Goal: Navigation & Orientation: Find specific page/section

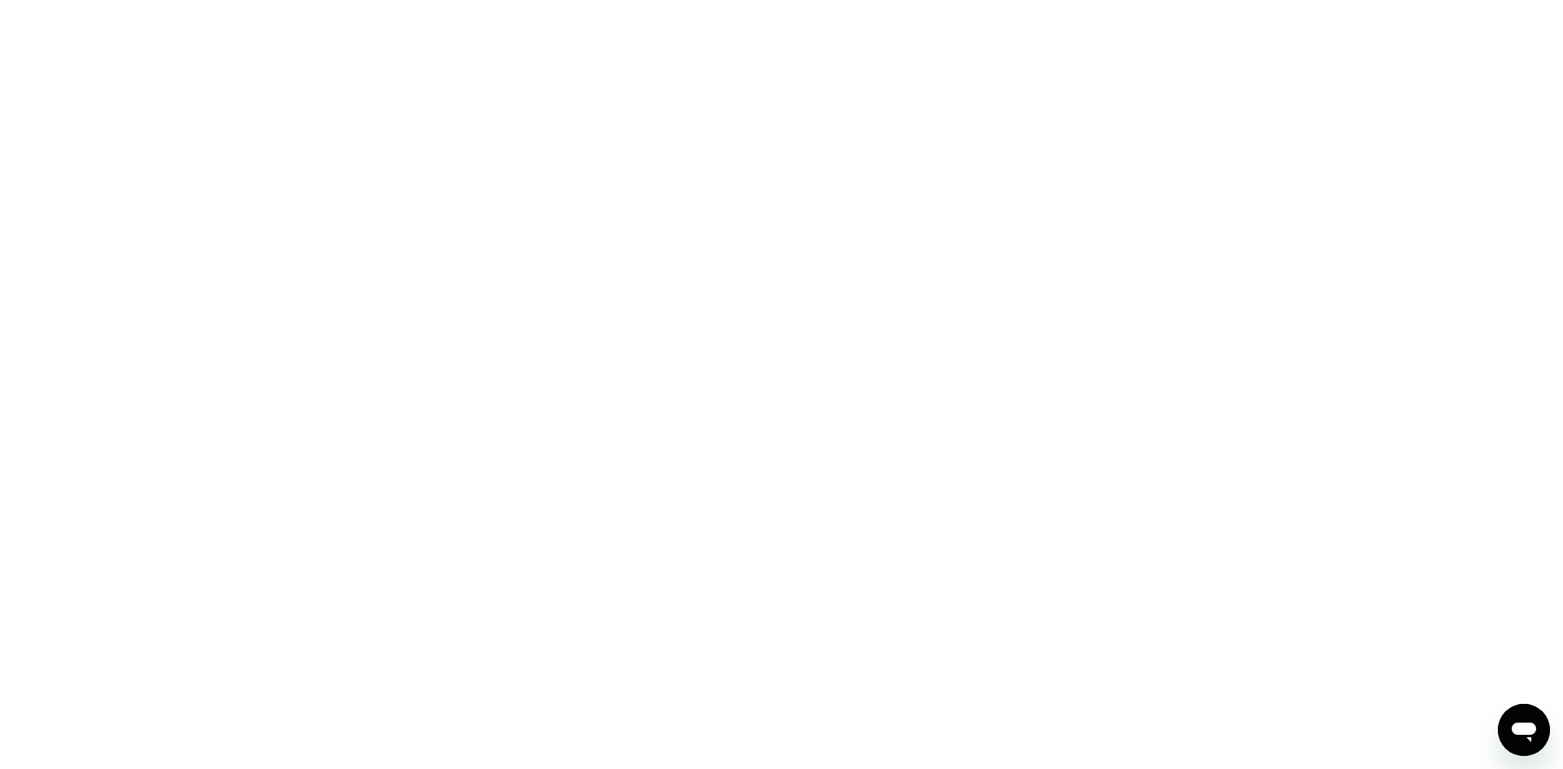
click at [533, 254] on div at bounding box center [781, 384] width 1563 height 769
click at [1515, 720] on icon "Open messaging window" at bounding box center [1523, 729] width 29 height 29
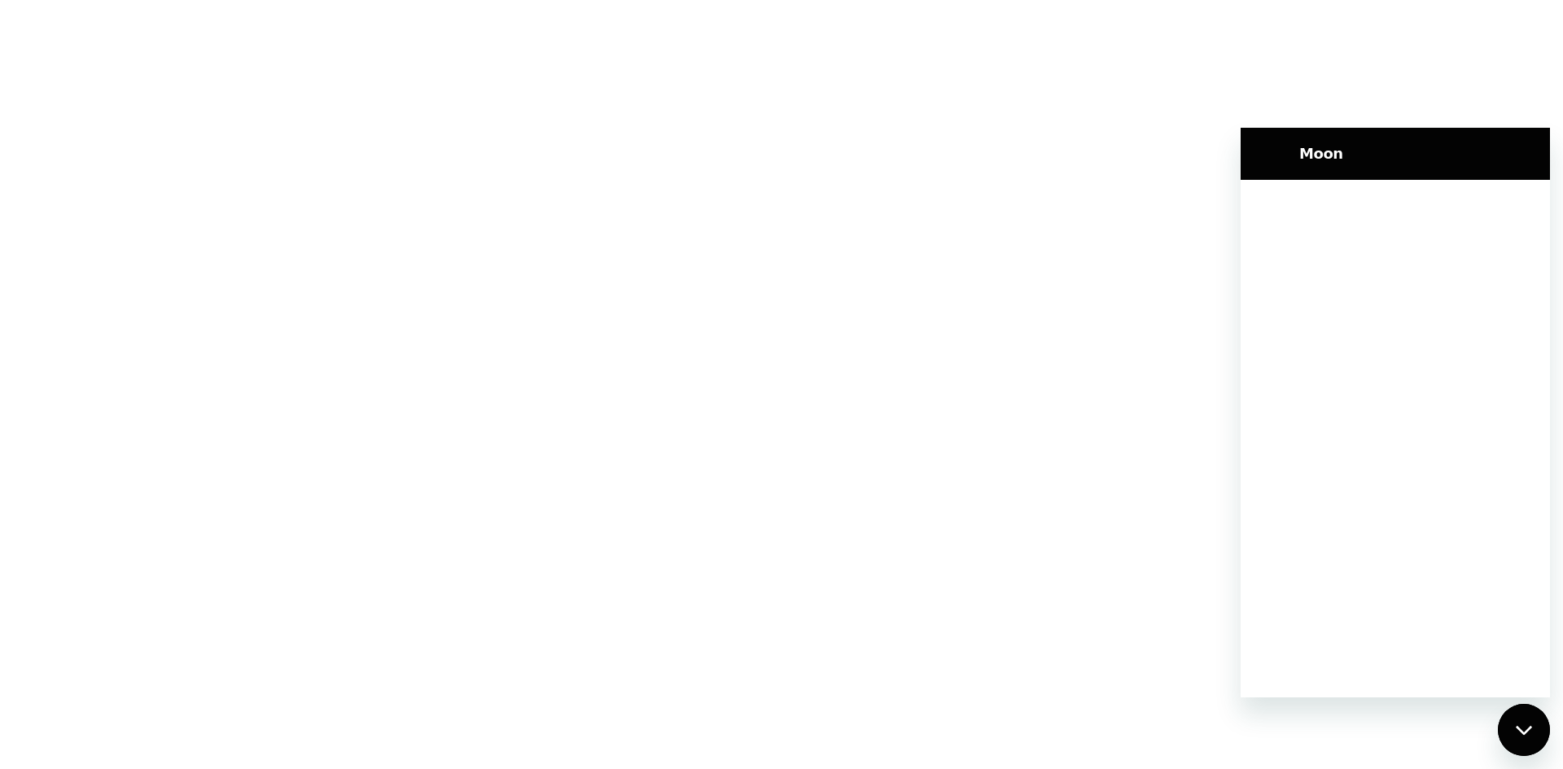
click at [1132, 496] on div at bounding box center [781, 384] width 1563 height 769
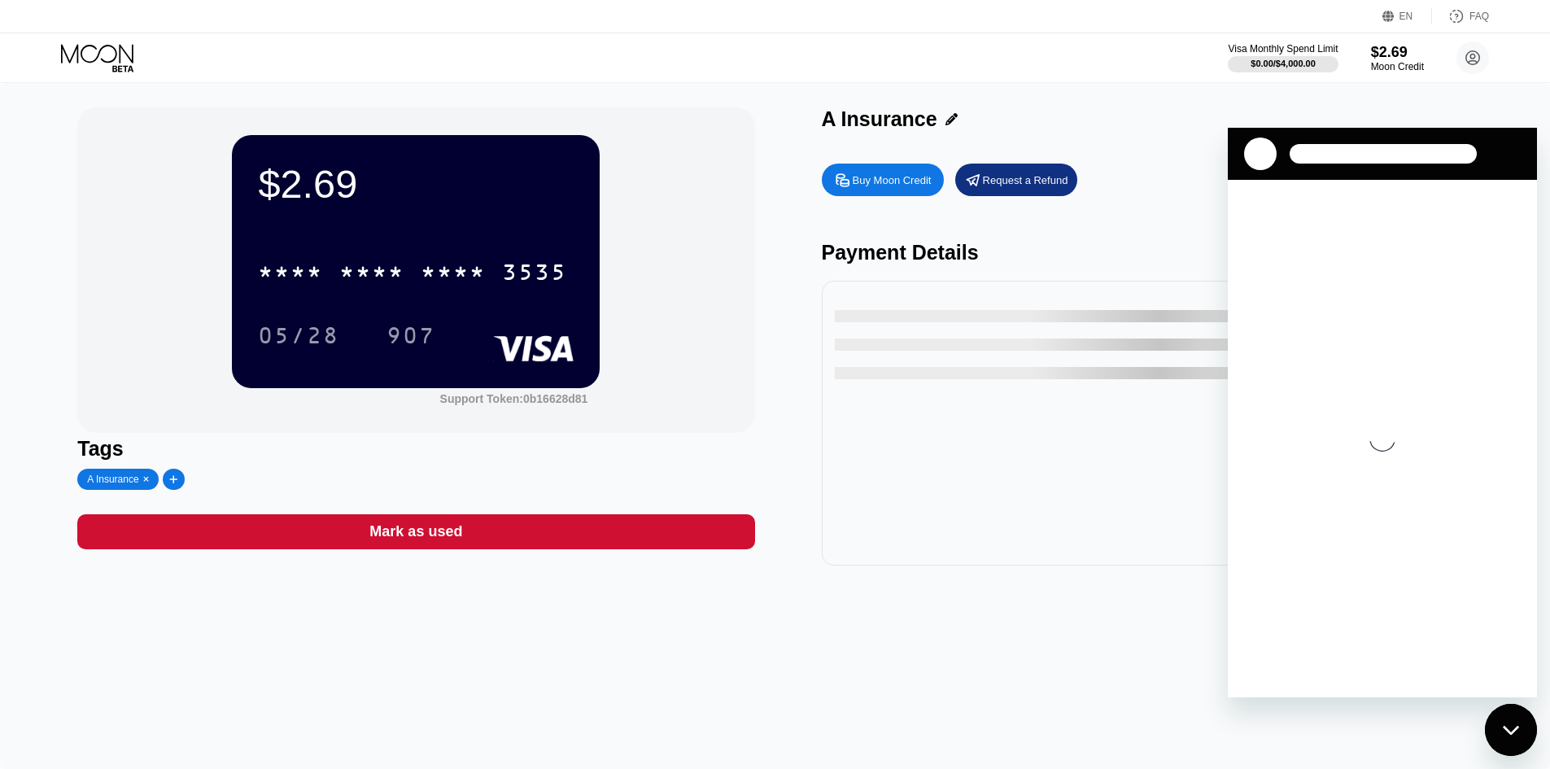
click at [1506, 729] on icon "Close messaging window" at bounding box center [1510, 729] width 16 height 9
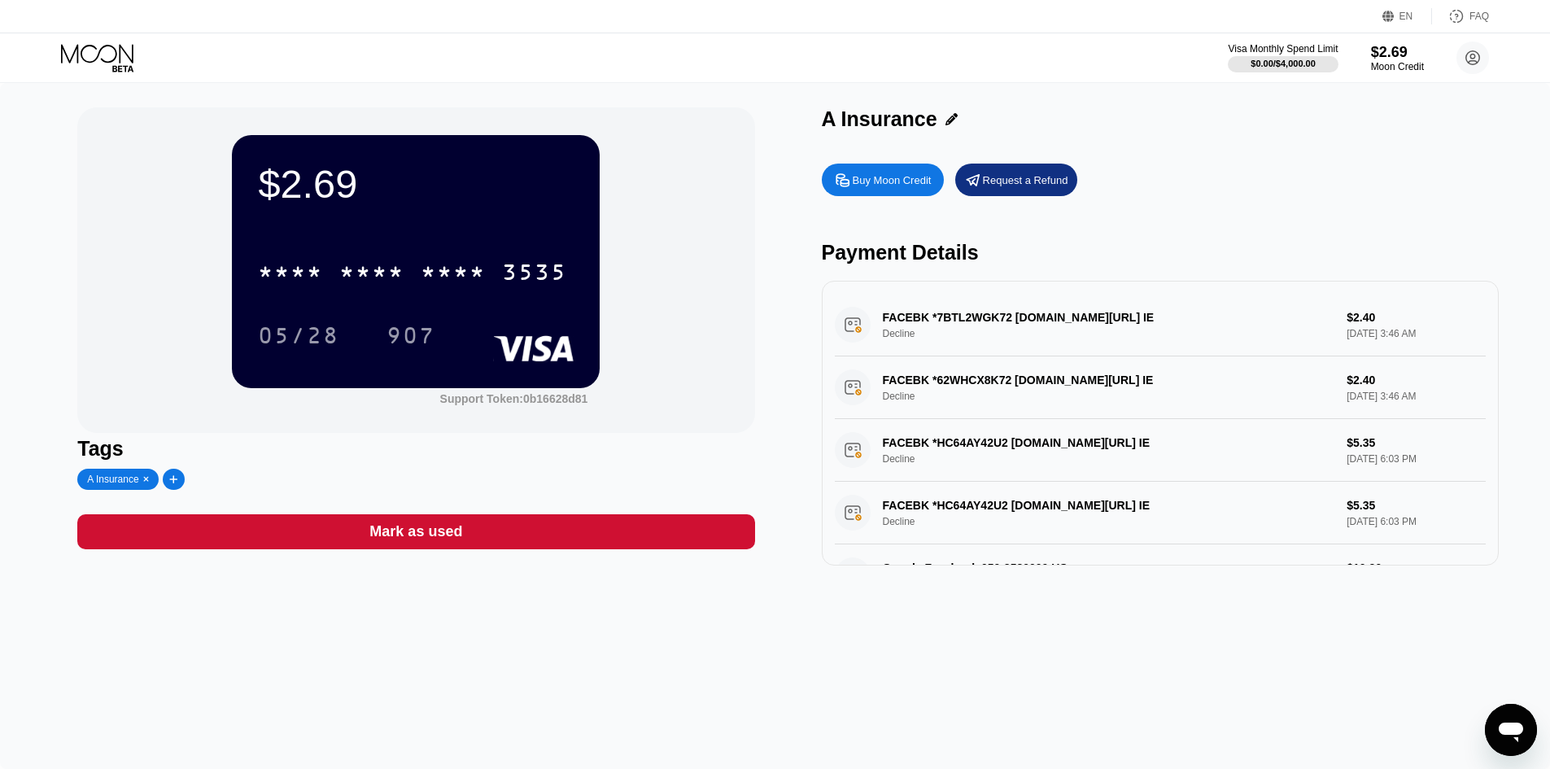
click at [1357, 321] on div "FACEBK *7BTL2WGK72 [DOMAIN_NAME][URL] IE Decline $2.40 [DATE] 3:46 AM" at bounding box center [1160, 325] width 651 height 63
